Goal: Information Seeking & Learning: Learn about a topic

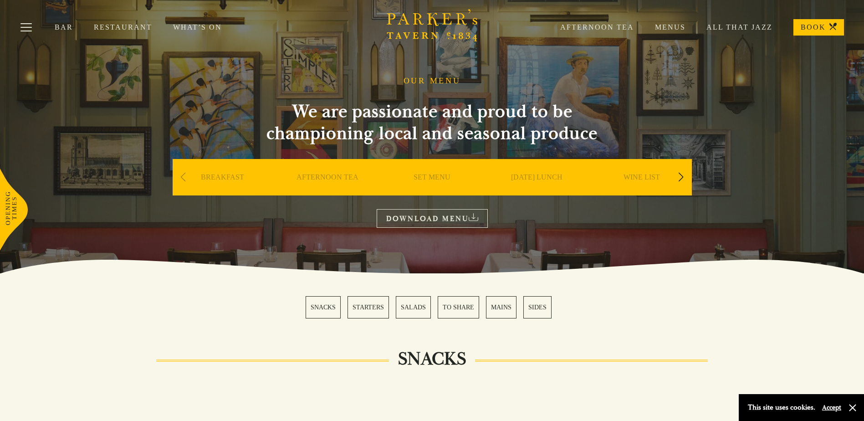
click at [265, 90] on link "AFTERNOON TEA" at bounding box center [328, 191] width 62 height 36
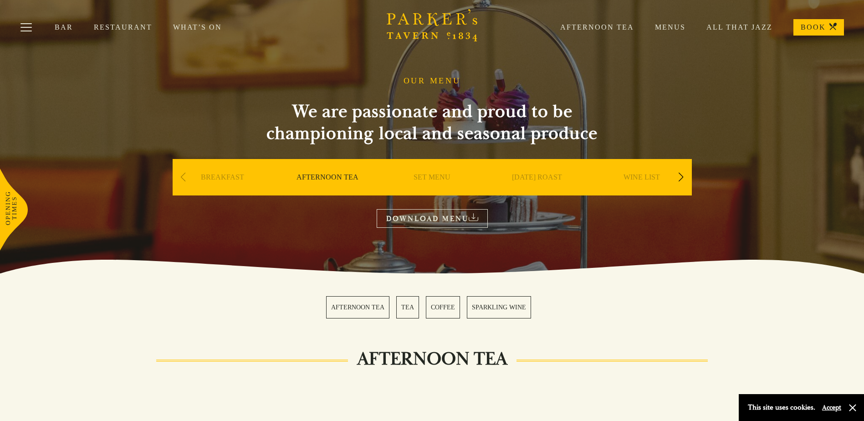
click at [436, 180] on link "SET MENU" at bounding box center [432, 191] width 37 height 36
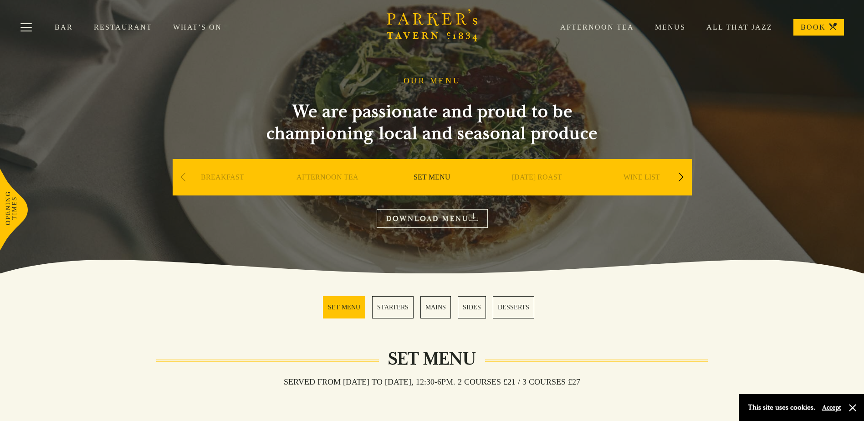
click at [548, 180] on link "[DATE] ROAST" at bounding box center [537, 191] width 50 height 36
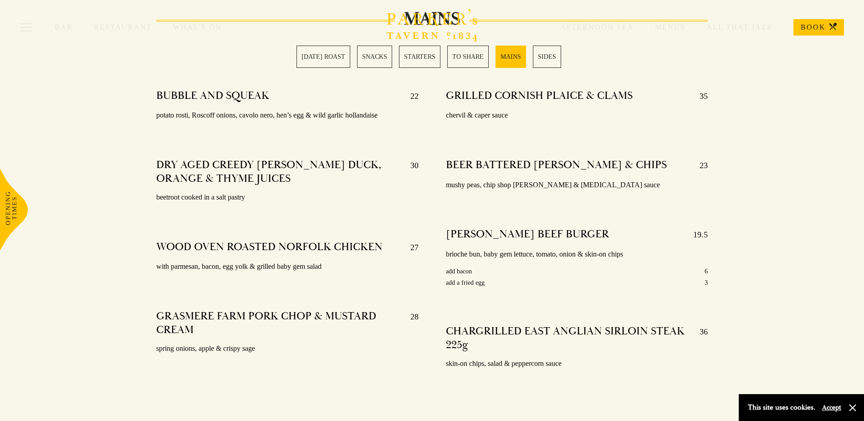
scroll to position [1640, 0]
